Goal: Task Accomplishment & Management: Complete application form

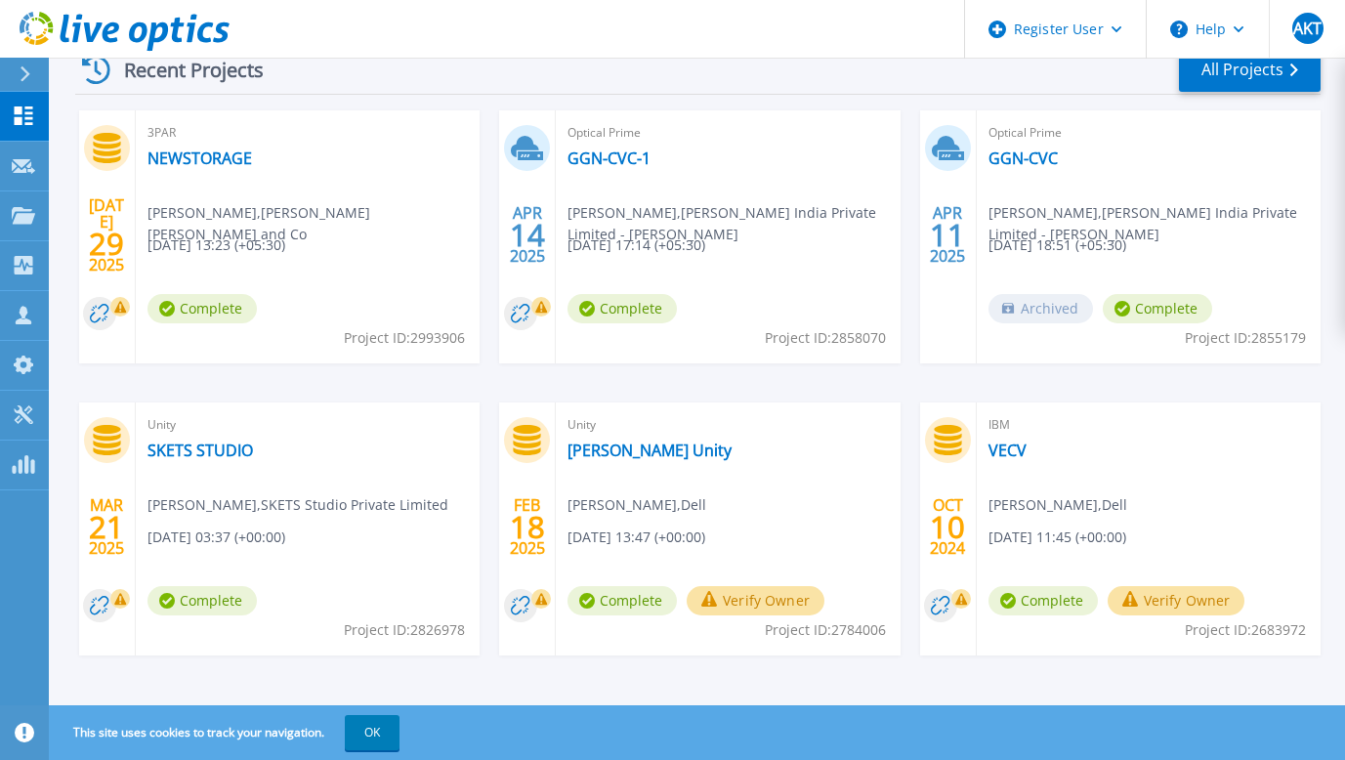
scroll to position [404, 0]
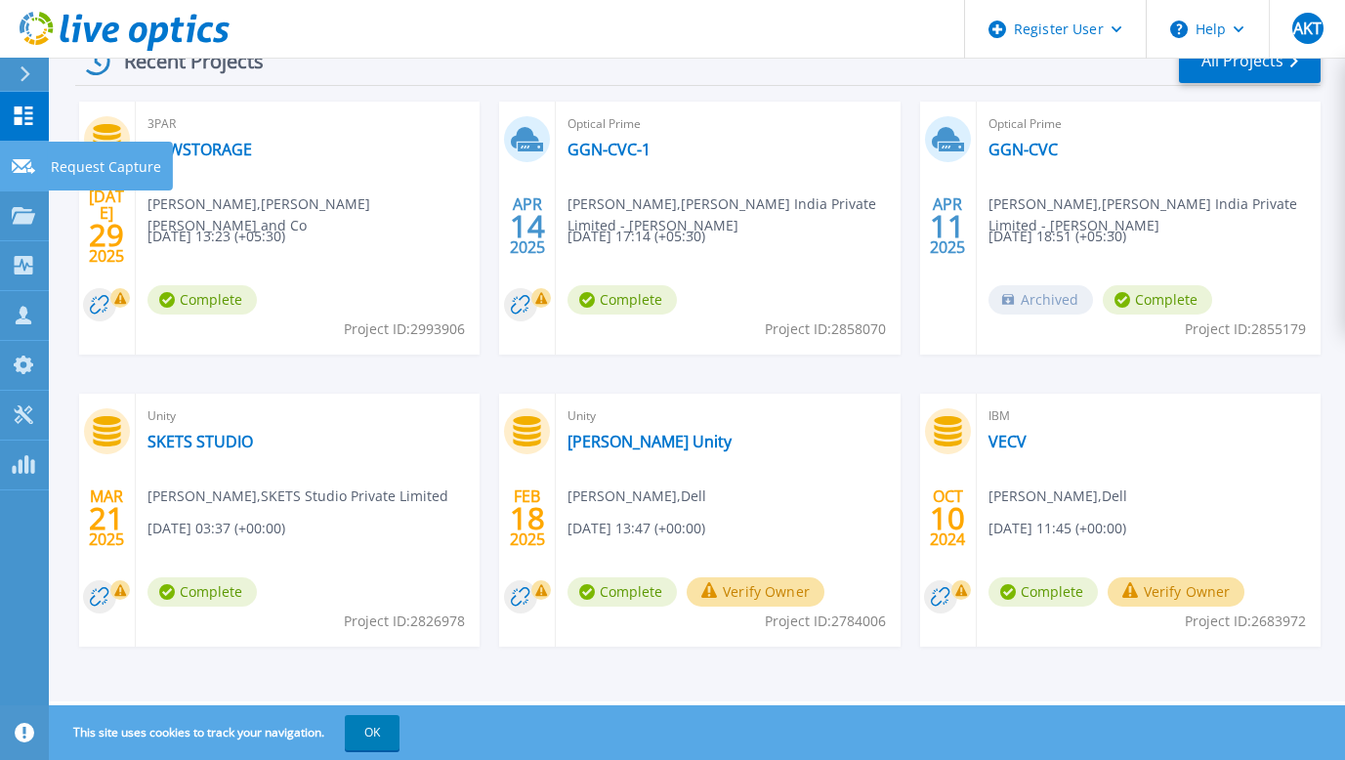
click at [23, 166] on icon at bounding box center [23, 166] width 23 height 15
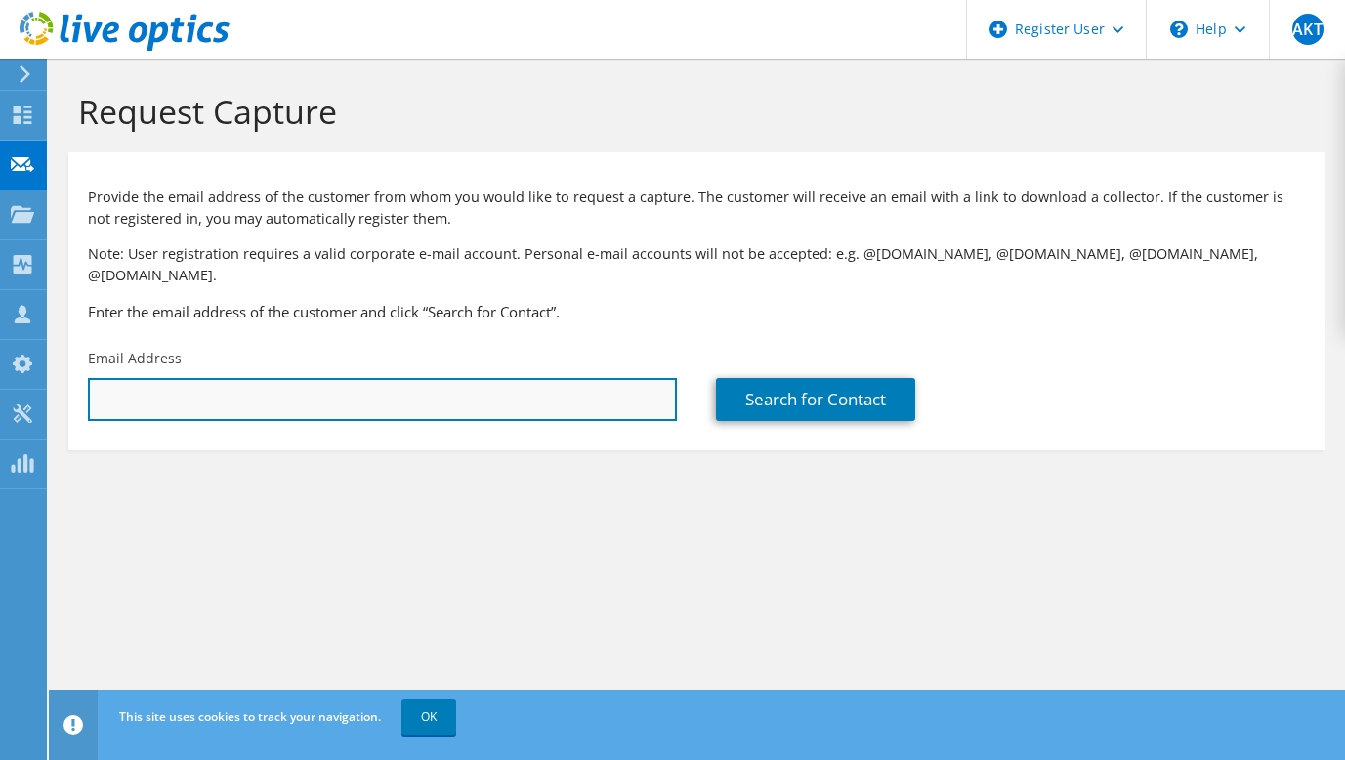
click at [213, 378] on input "text" at bounding box center [382, 399] width 589 height 43
type input "navneet@AMSShardul.com"
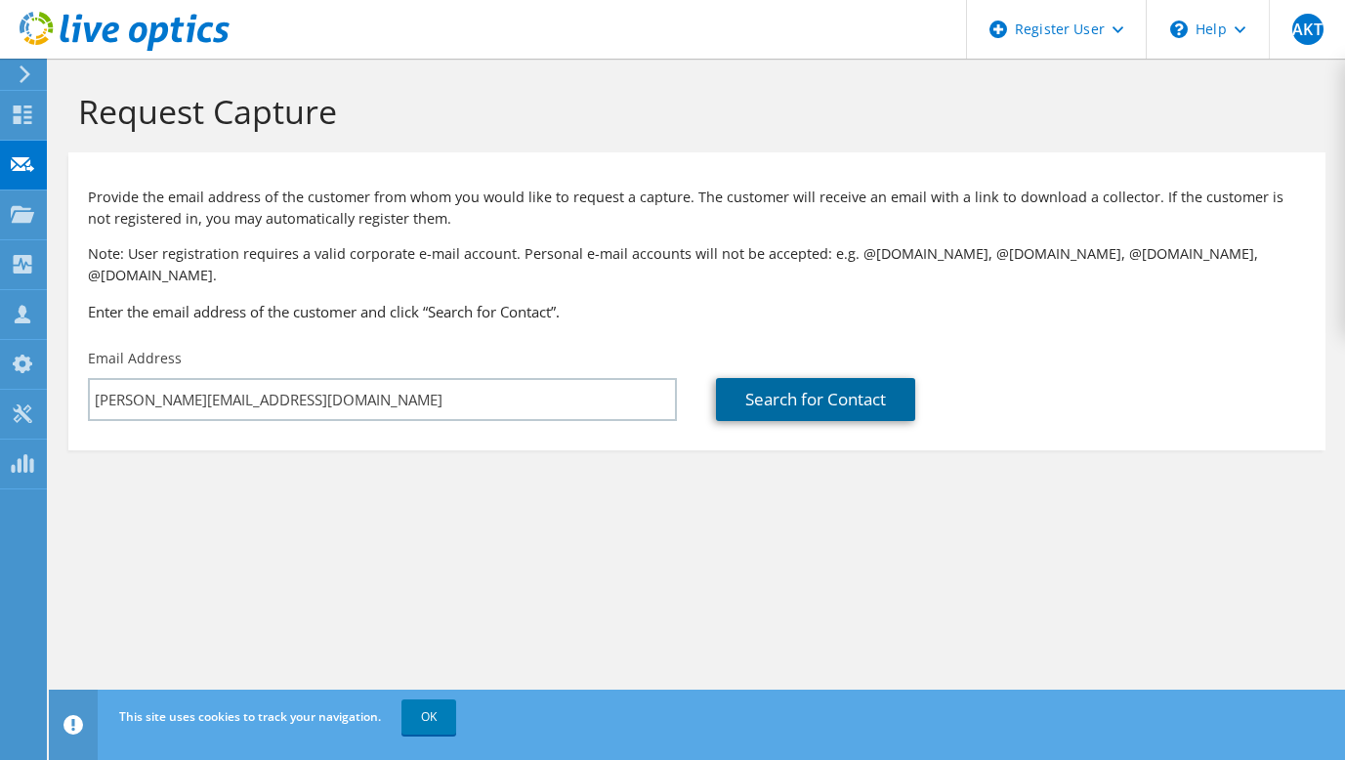
click at [819, 378] on link "Search for Contact" at bounding box center [815, 399] width 199 height 43
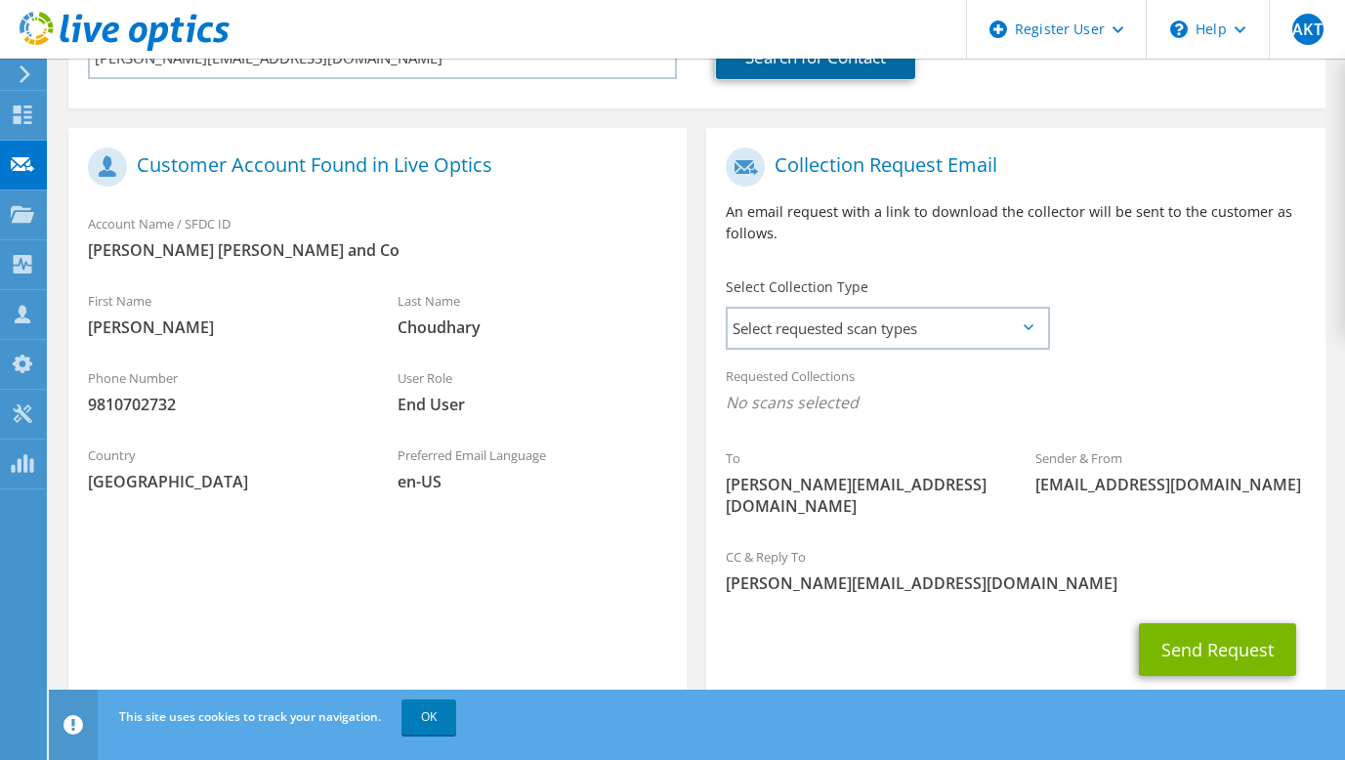
scroll to position [353, 0]
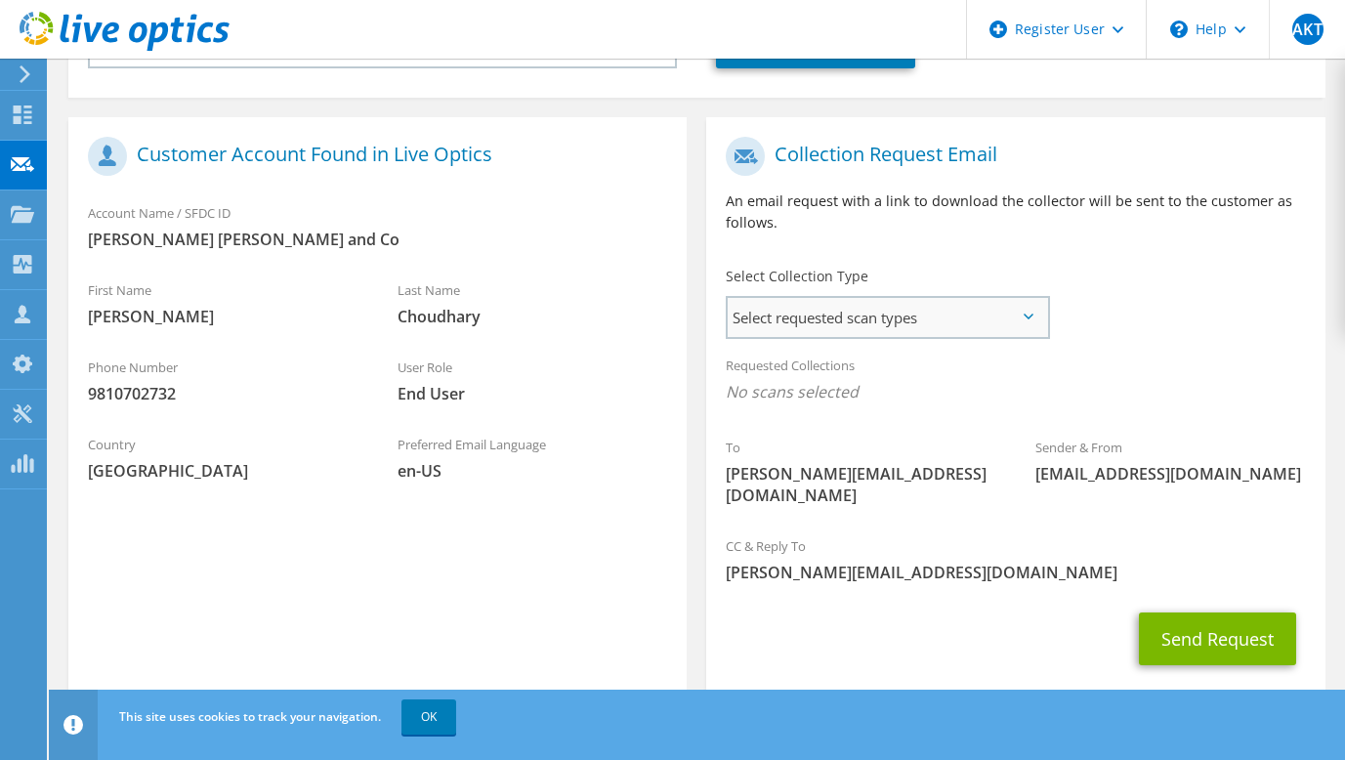
click at [859, 305] on span "Select requested scan types" at bounding box center [887, 317] width 319 height 39
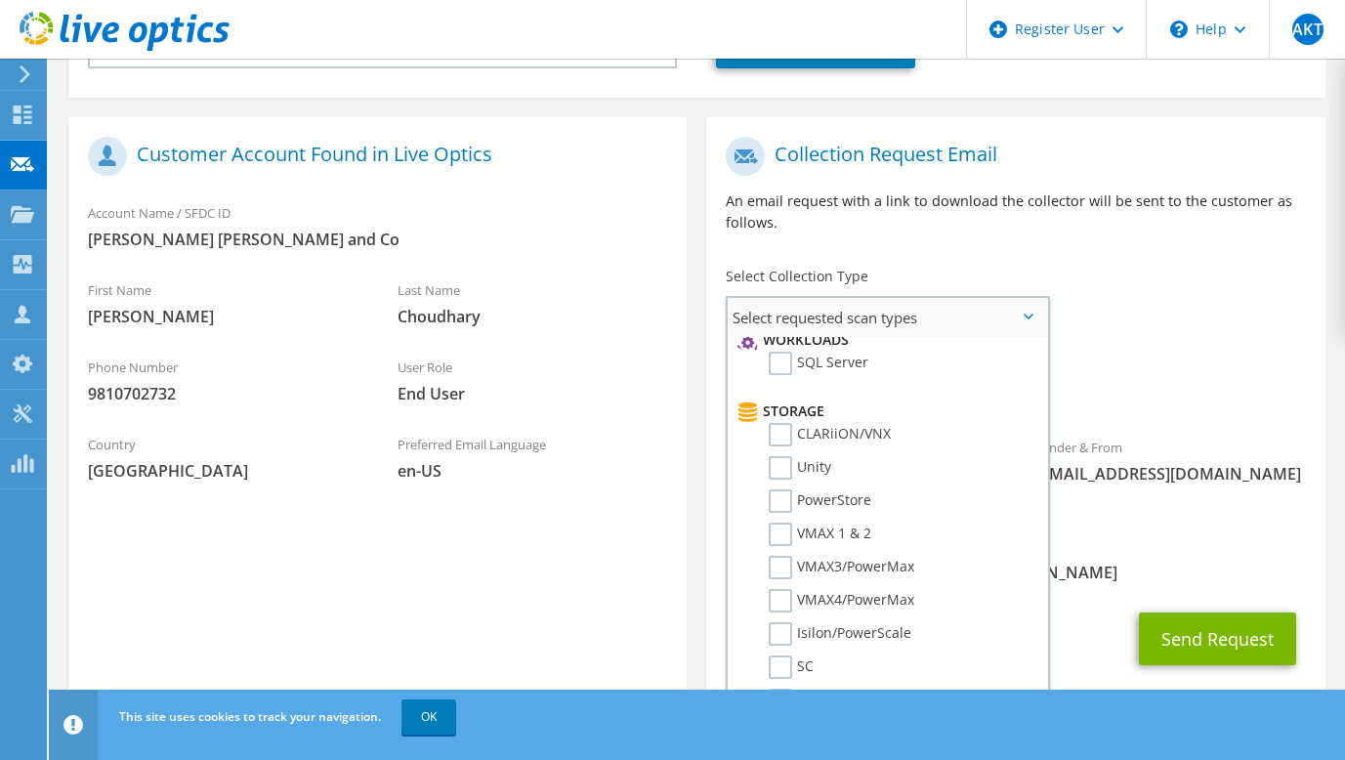
scroll to position [290, 0]
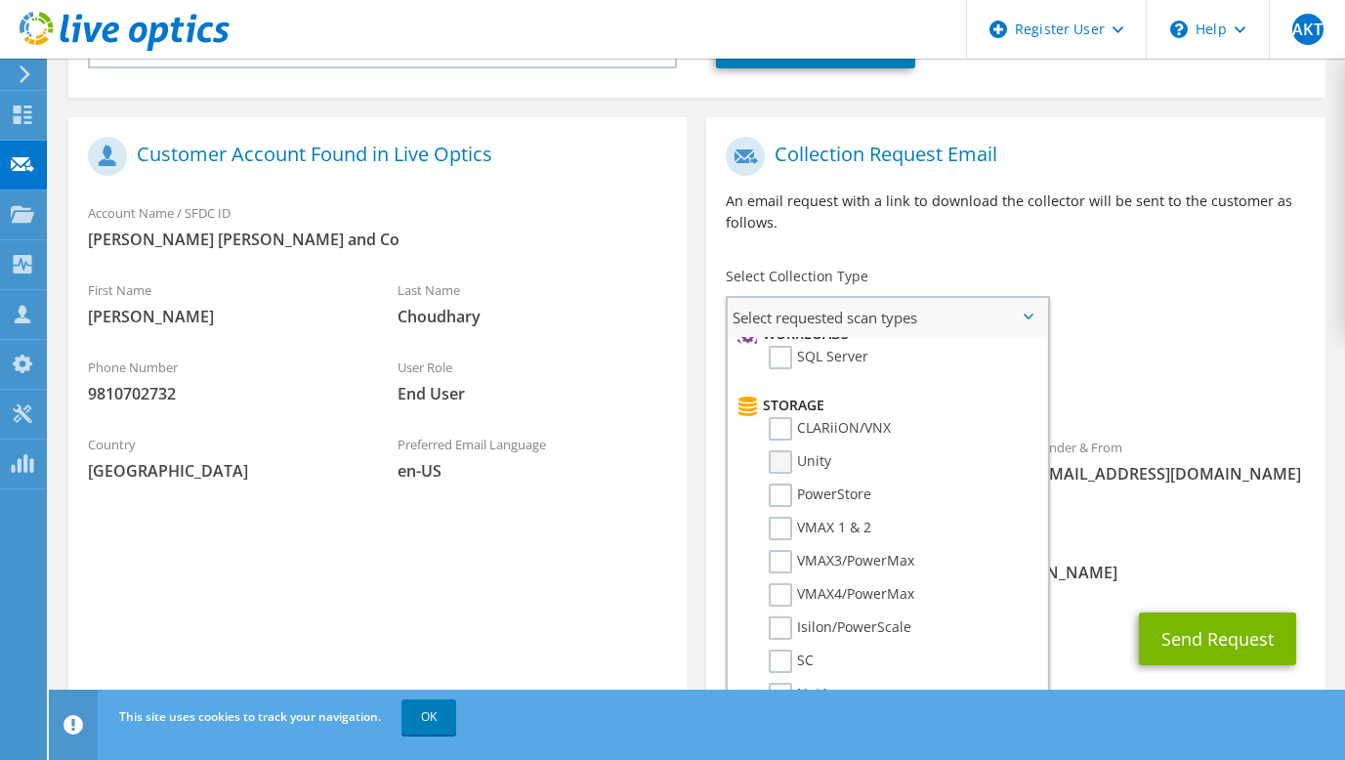
click at [788, 450] on label "Unity" at bounding box center [800, 461] width 63 height 23
click at [0, 0] on input "Unity" at bounding box center [0, 0] width 0 height 0
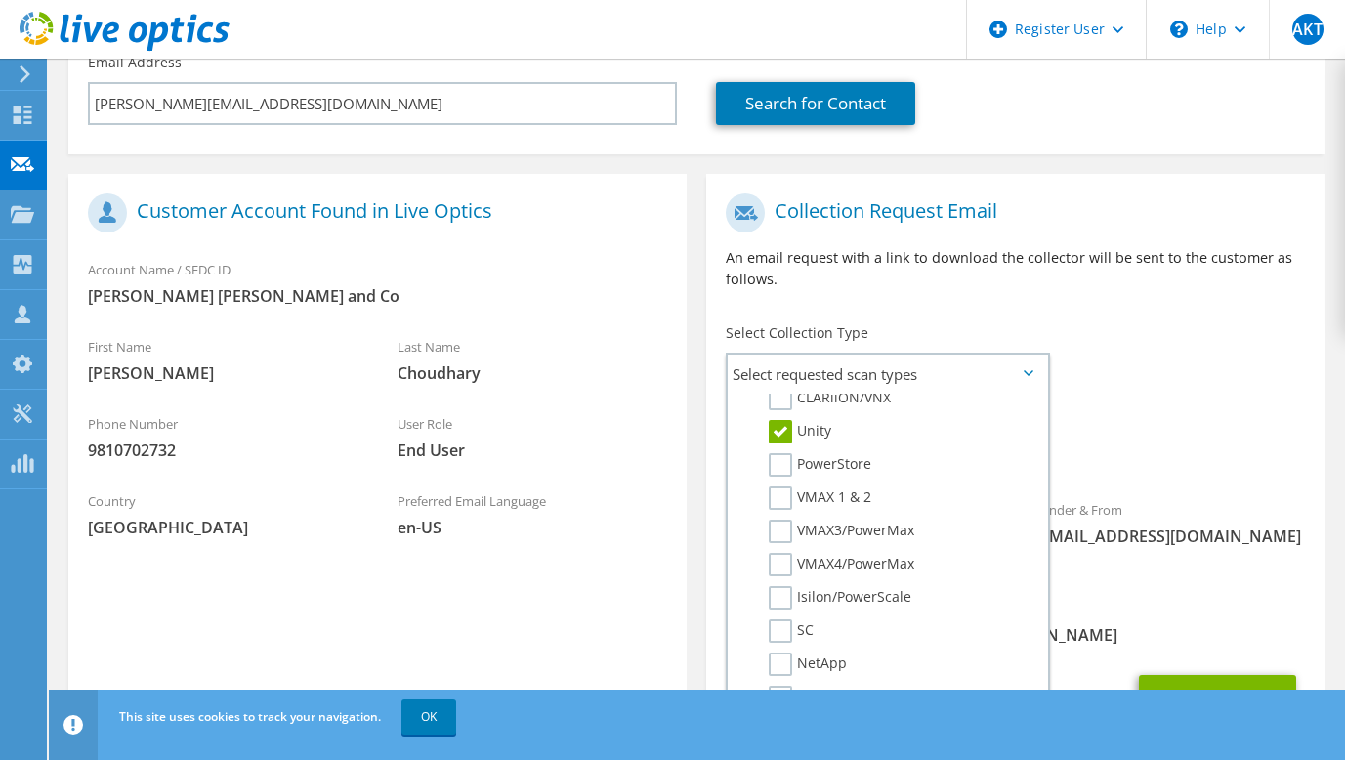
scroll to position [359, 0]
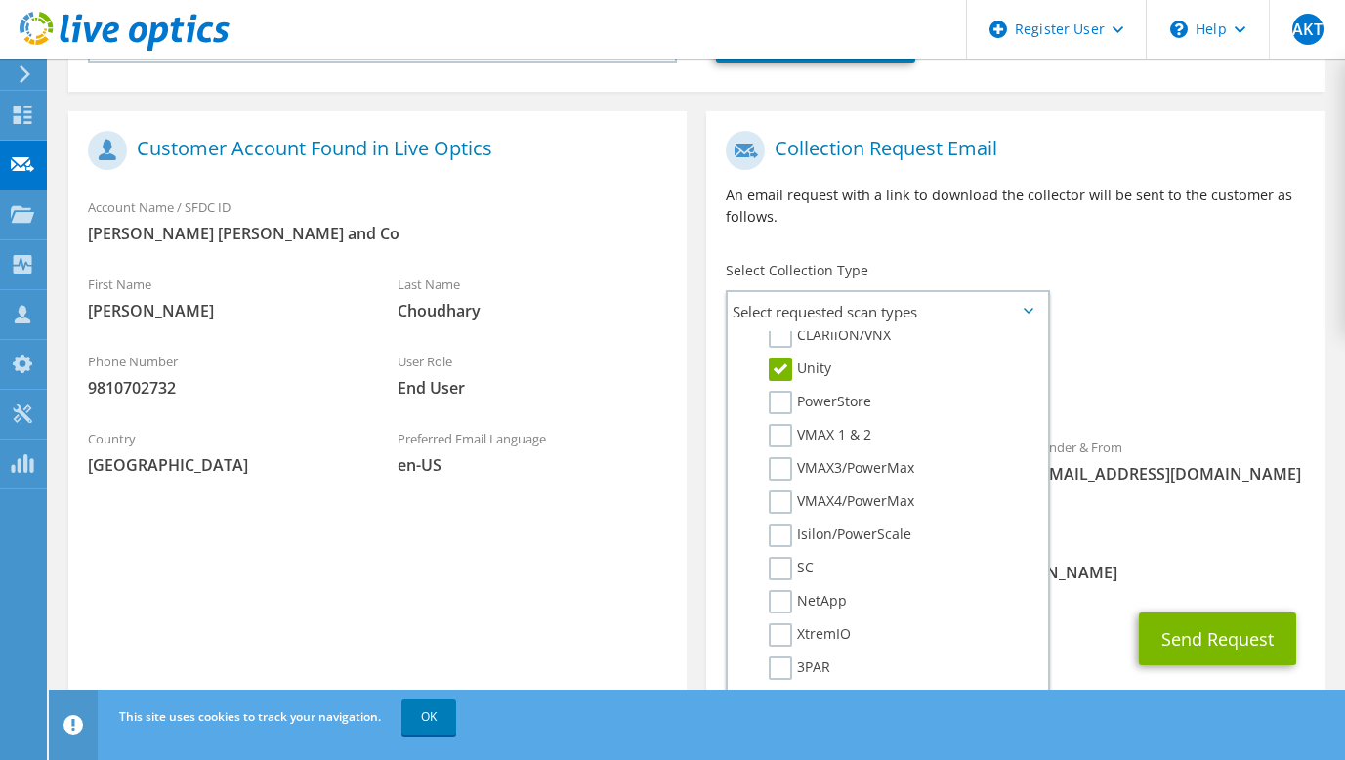
click at [1131, 526] on div "CC & Reply To [PERSON_NAME][EMAIL_ADDRESS][DOMAIN_NAME]" at bounding box center [1015, 559] width 618 height 67
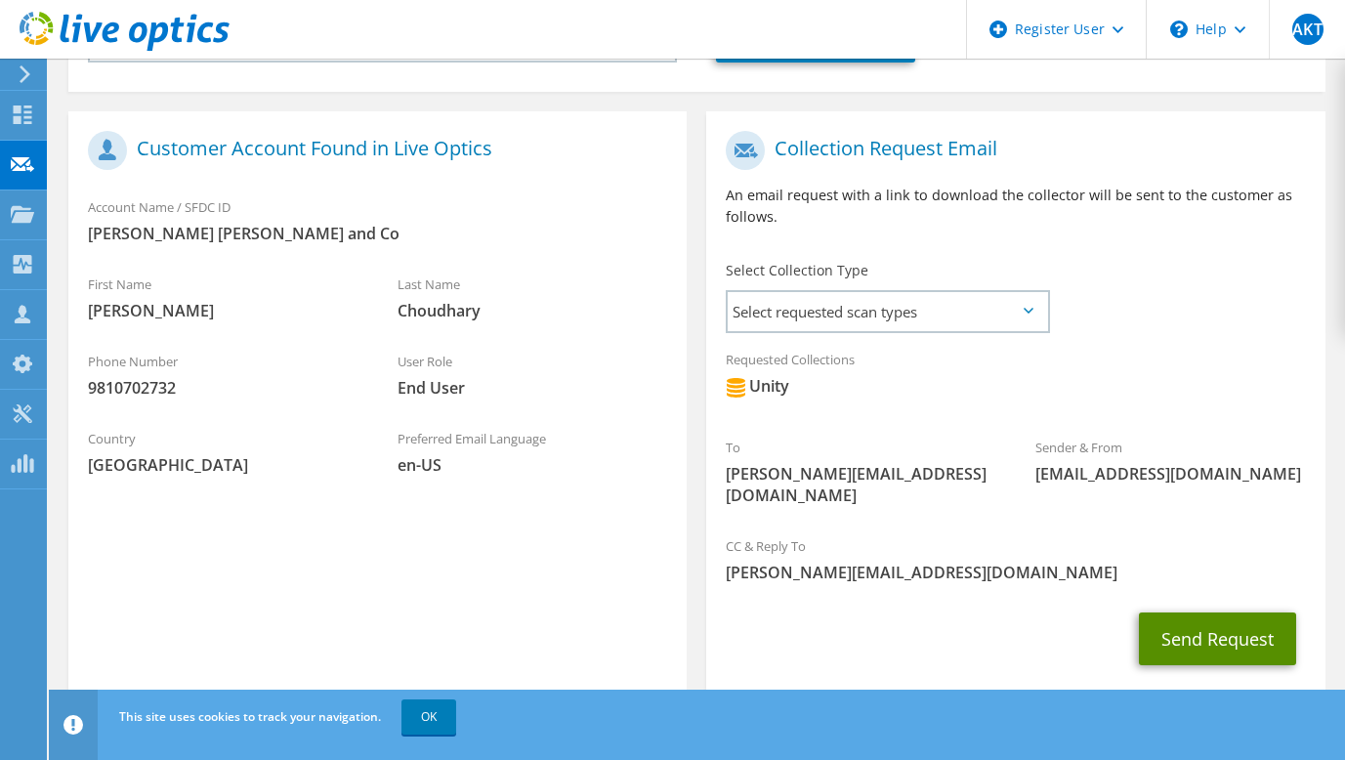
click at [1218, 613] on button "Send Request" at bounding box center [1217, 639] width 157 height 53
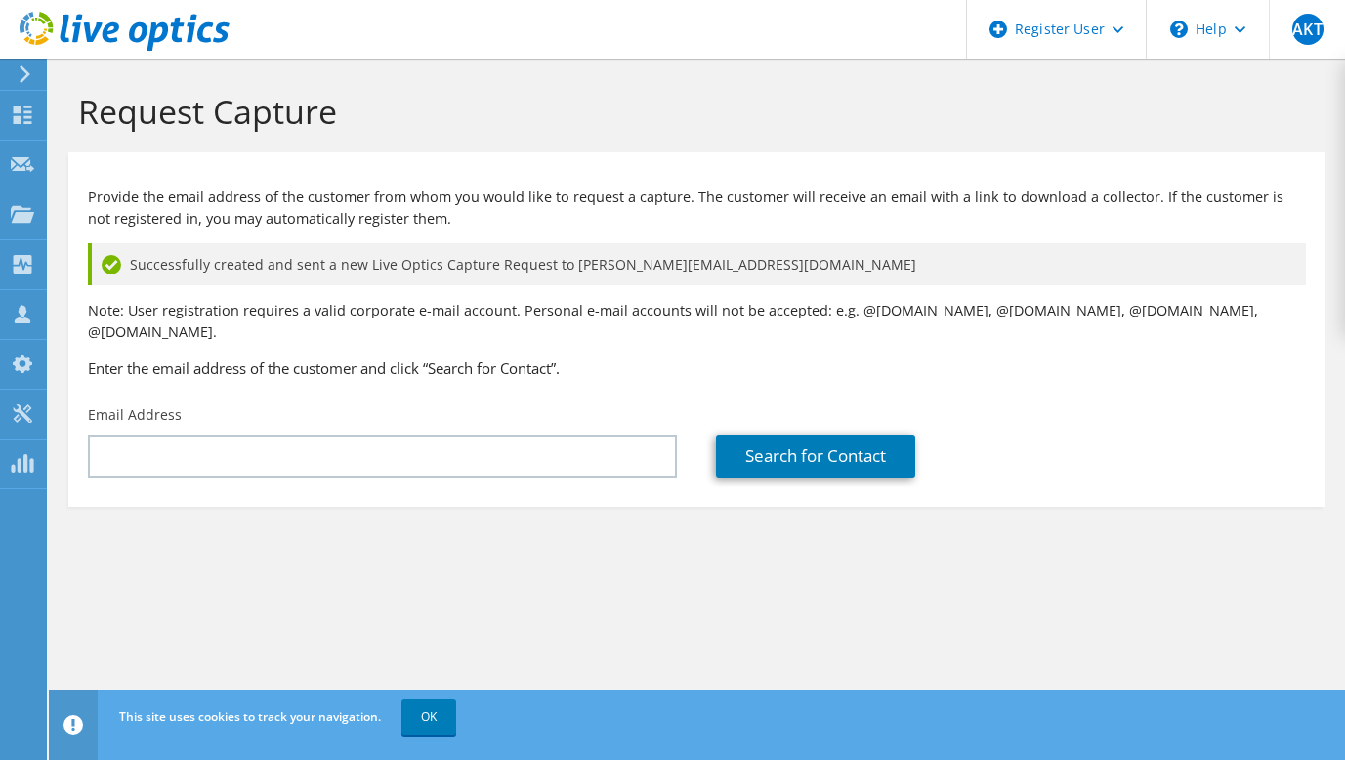
type input "[PERSON_NAME][EMAIL_ADDRESS][DOMAIN_NAME]"
click at [839, 435] on link "Search for Contact" at bounding box center [815, 456] width 199 height 43
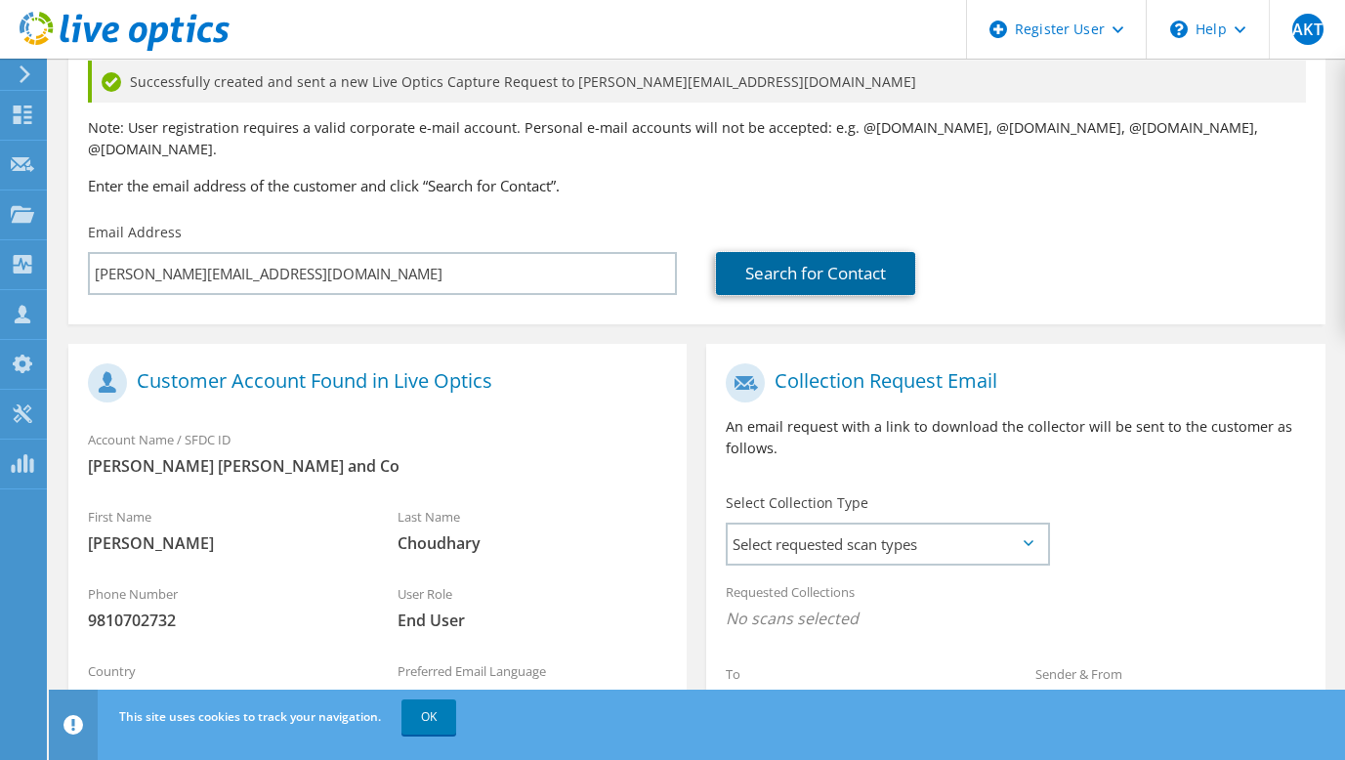
scroll to position [198, 0]
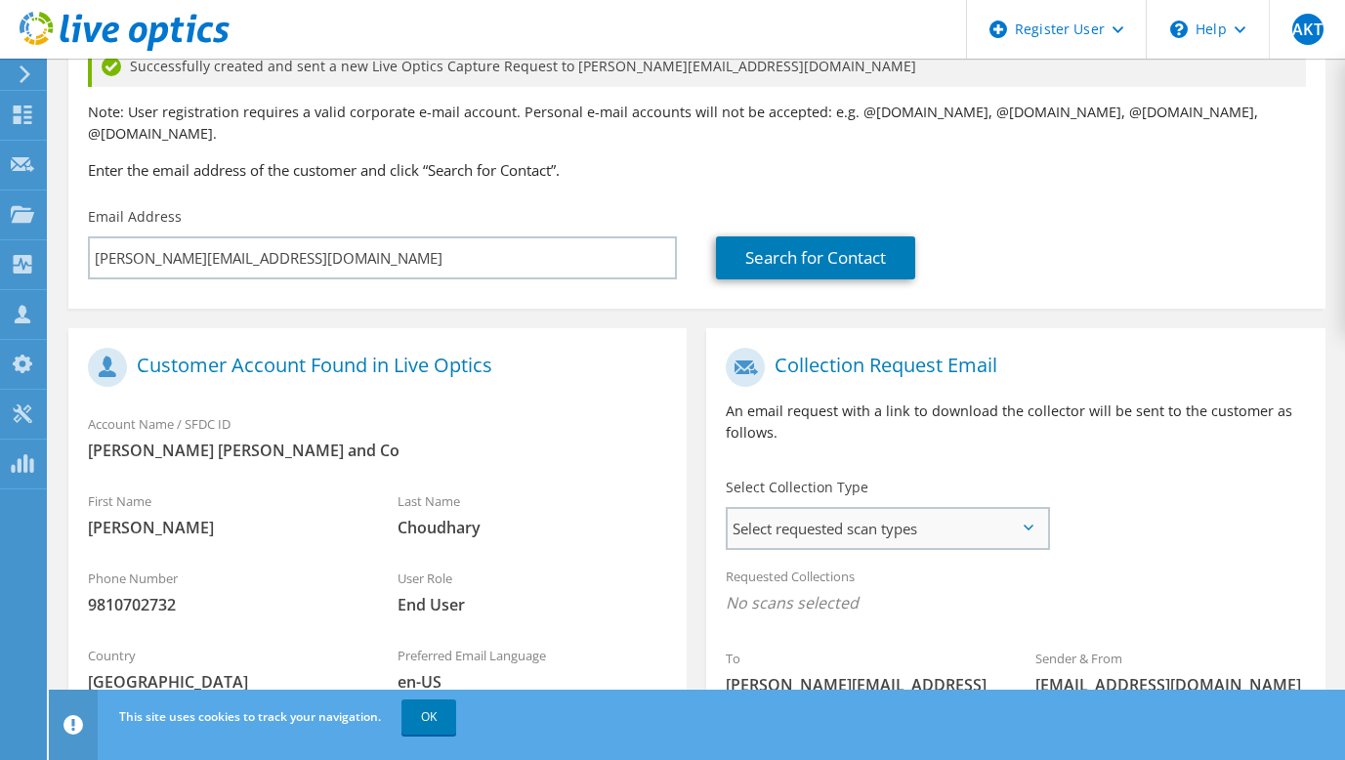
click at [984, 517] on span "Select requested scan types" at bounding box center [887, 528] width 319 height 39
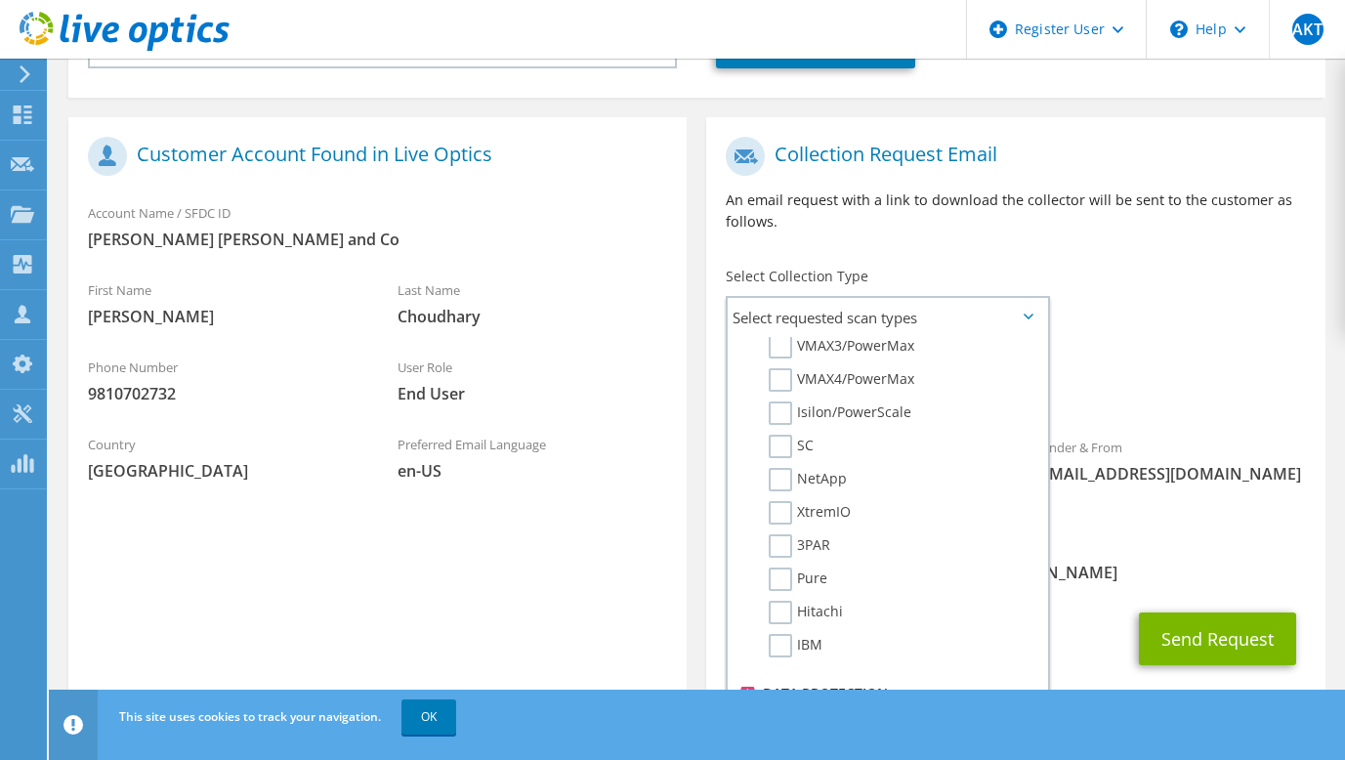
scroll to position [506, 0]
click at [784, 533] on label "3PAR" at bounding box center [800, 544] width 62 height 23
click at [0, 0] on input "3PAR" at bounding box center [0, 0] width 0 height 0
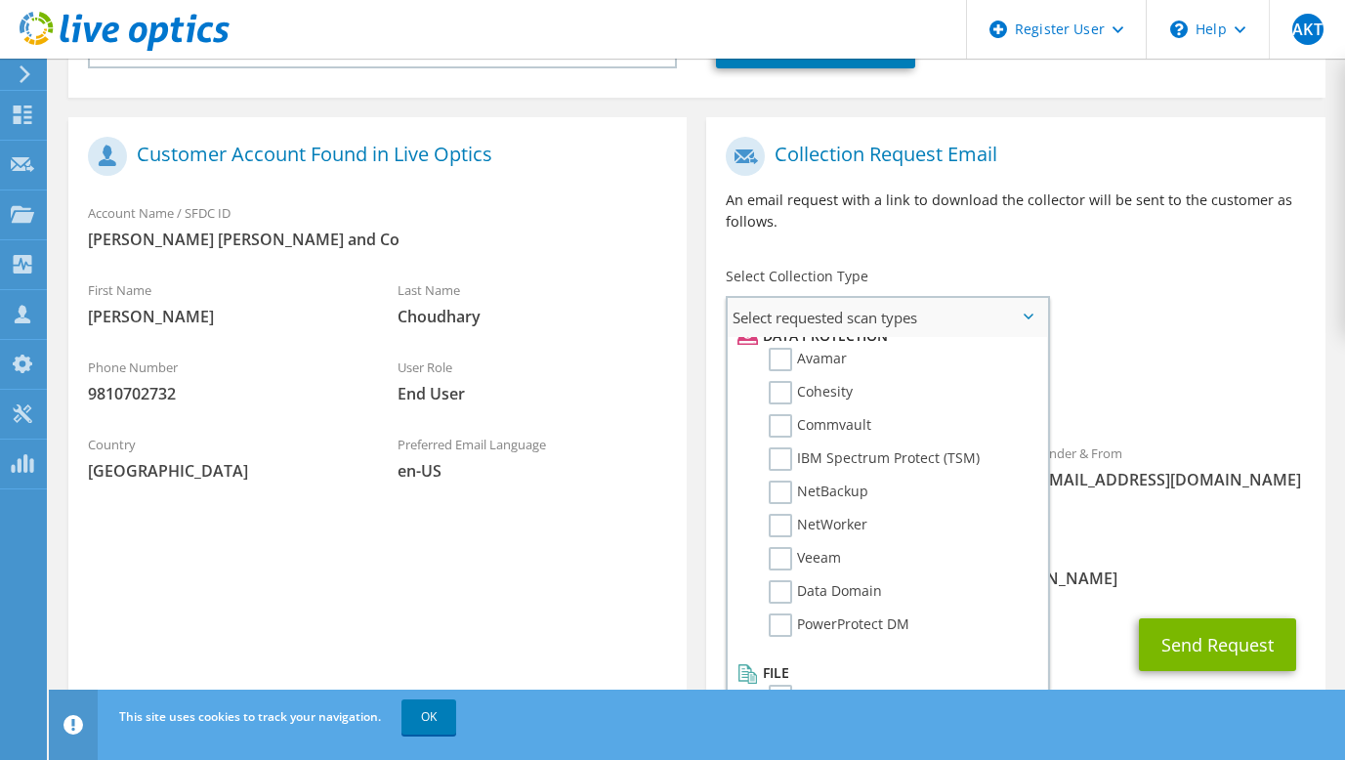
scroll to position [415, 0]
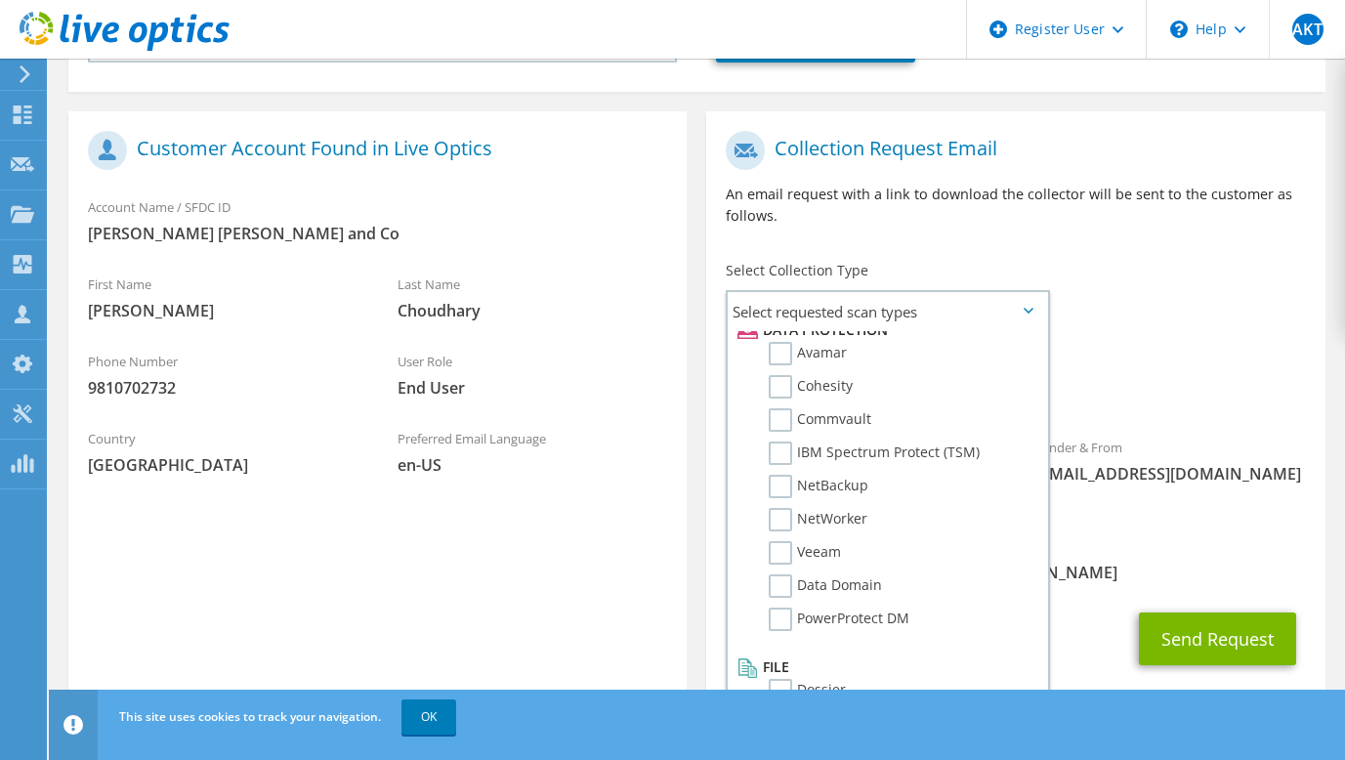
click at [1188, 545] on div "CC & Reply To [PERSON_NAME][EMAIL_ADDRESS][DOMAIN_NAME]" at bounding box center [1015, 559] width 618 height 67
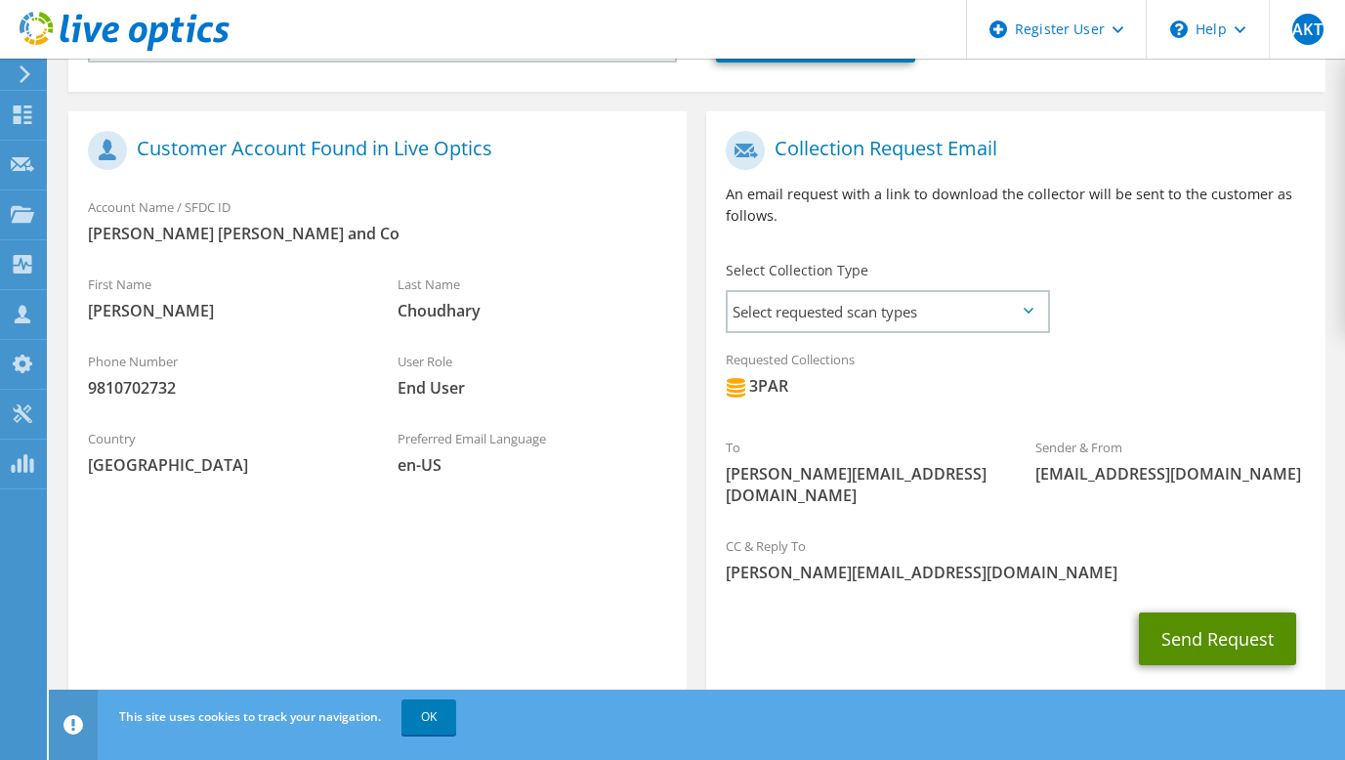
click at [1199, 613] on button "Send Request" at bounding box center [1217, 639] width 157 height 53
